Goal: Information Seeking & Learning: Compare options

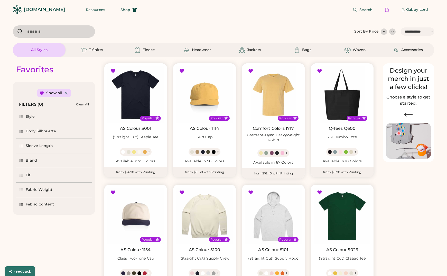
select select "*****"
select select "*"
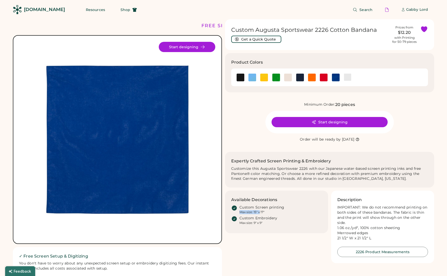
drag, startPoint x: 267, startPoint y: 211, endPoint x: 261, endPoint y: 212, distance: 5.8
click at [260, 212] on div "Custom Screen printing Max size: 15" x 17"" at bounding box center [280, 209] width 82 height 9
drag, startPoint x: 267, startPoint y: 213, endPoint x: 262, endPoint y: 212, distance: 5.4
click at [255, 212] on div "Custom Screen printing Max size: 15" x 17"" at bounding box center [280, 209] width 82 height 9
click at [262, 212] on div "Max size: 15" x 17"" at bounding box center [251, 212] width 25 height 4
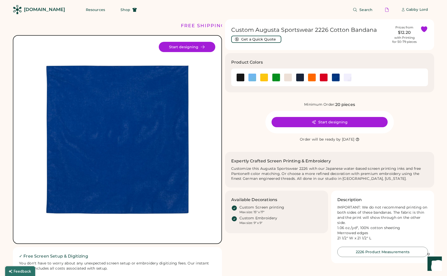
drag, startPoint x: 253, startPoint y: 212, endPoint x: 267, endPoint y: 212, distance: 13.6
click at [267, 213] on div "Custom Screen printing Max size: 15" x 17"" at bounding box center [280, 209] width 82 height 9
drag, startPoint x: 267, startPoint y: 212, endPoint x: 237, endPoint y: 209, distance: 29.7
click at [237, 209] on div "Custom Screen printing Max size: 15" x 17"" at bounding box center [276, 209] width 91 height 9
copy div "Custom Screen printing Max size: 15" x 17""
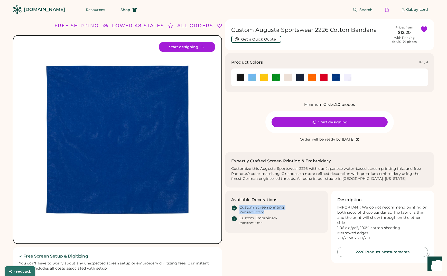
click at [334, 78] on img at bounding box center [336, 78] width 8 height 8
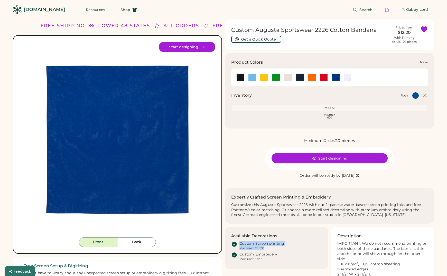
click at [300, 77] on img at bounding box center [300, 78] width 8 height 8
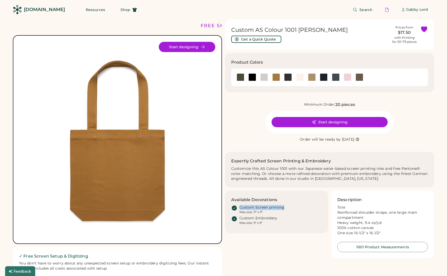
drag, startPoint x: 271, startPoint y: 213, endPoint x: 255, endPoint y: 210, distance: 16.2
click at [237, 207] on div "Custom Screen printing Max size: 11" x 11"" at bounding box center [276, 209] width 91 height 9
drag, startPoint x: 264, startPoint y: 211, endPoint x: 240, endPoint y: 208, distance: 24.3
click at [240, 208] on div "Custom Screen printing Max size: 11" x 11"" at bounding box center [280, 209] width 82 height 9
copy div "Custom Screen printing Max size: 11" x 11""
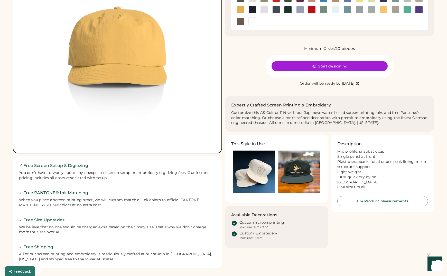
scroll to position [120, 0]
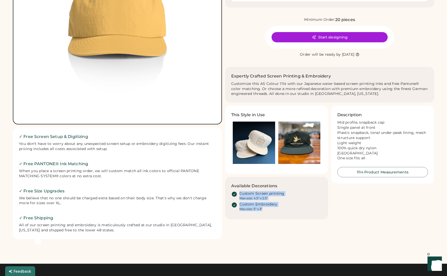
drag, startPoint x: 263, startPoint y: 209, endPoint x: 236, endPoint y: 195, distance: 31.4
click at [236, 195] on div "Custom Screen printing Max size: 4.5" x 2.5" Custom Embroidery Max size: 5" x 3"" at bounding box center [276, 201] width 91 height 20
copy div "Custom Screen printing Max size: 4.5" x 2.5" Custom Embroidery Max size: 5" x 3""
click at [306, 138] on img at bounding box center [299, 143] width 42 height 42
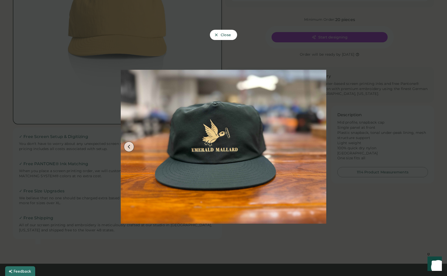
click at [357, 221] on div at bounding box center [223, 138] width 447 height 276
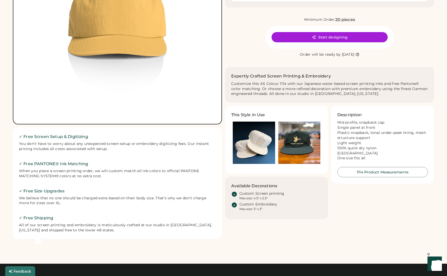
click at [250, 153] on img at bounding box center [254, 143] width 42 height 42
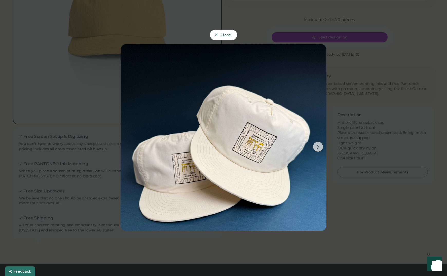
drag, startPoint x: 368, startPoint y: 217, endPoint x: 442, endPoint y: 110, distance: 130.1
click at [373, 212] on div at bounding box center [223, 138] width 447 height 276
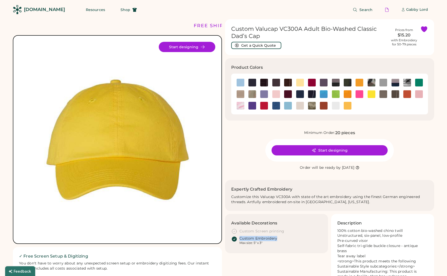
click at [240, 239] on div "Custom Embroidery Max size: 5" x 3"" at bounding box center [280, 240] width 82 height 9
